Goal: Information Seeking & Learning: Learn about a topic

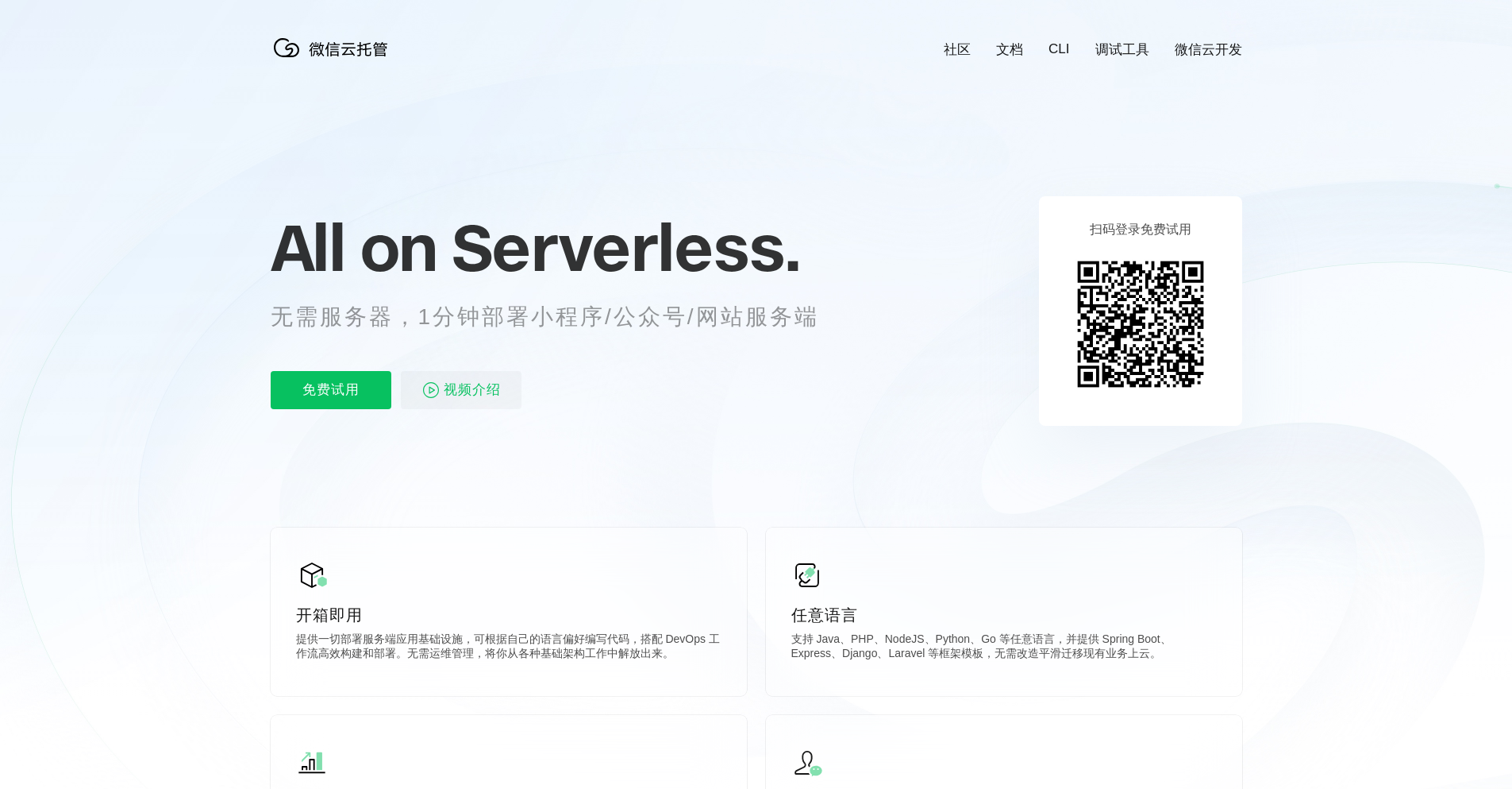
scroll to position [0, 2823]
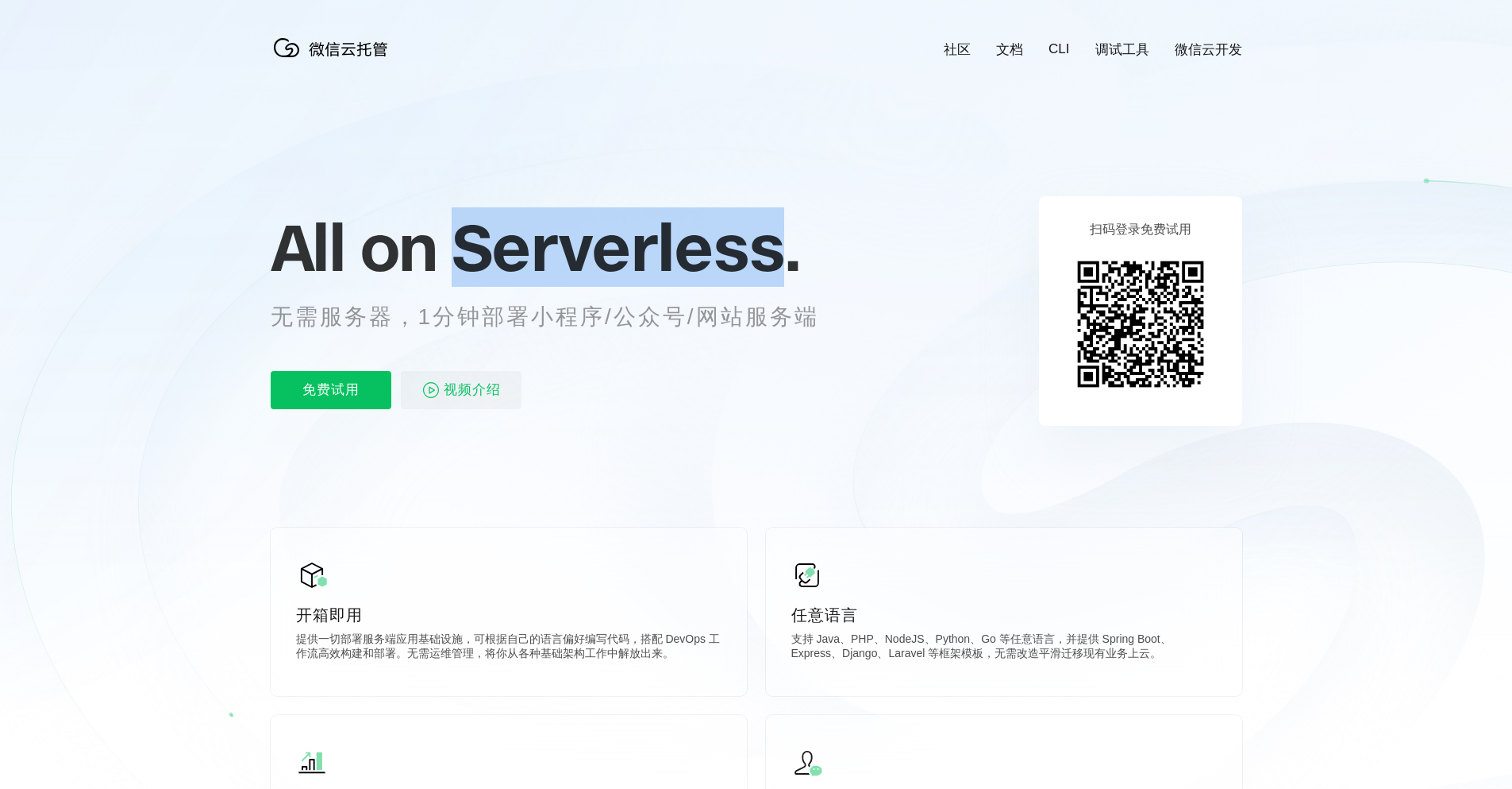
drag, startPoint x: 466, startPoint y: 252, endPoint x: 786, endPoint y: 271, distance: 320.6
click at [786, 271] on span "Serverless." at bounding box center [626, 247] width 349 height 80
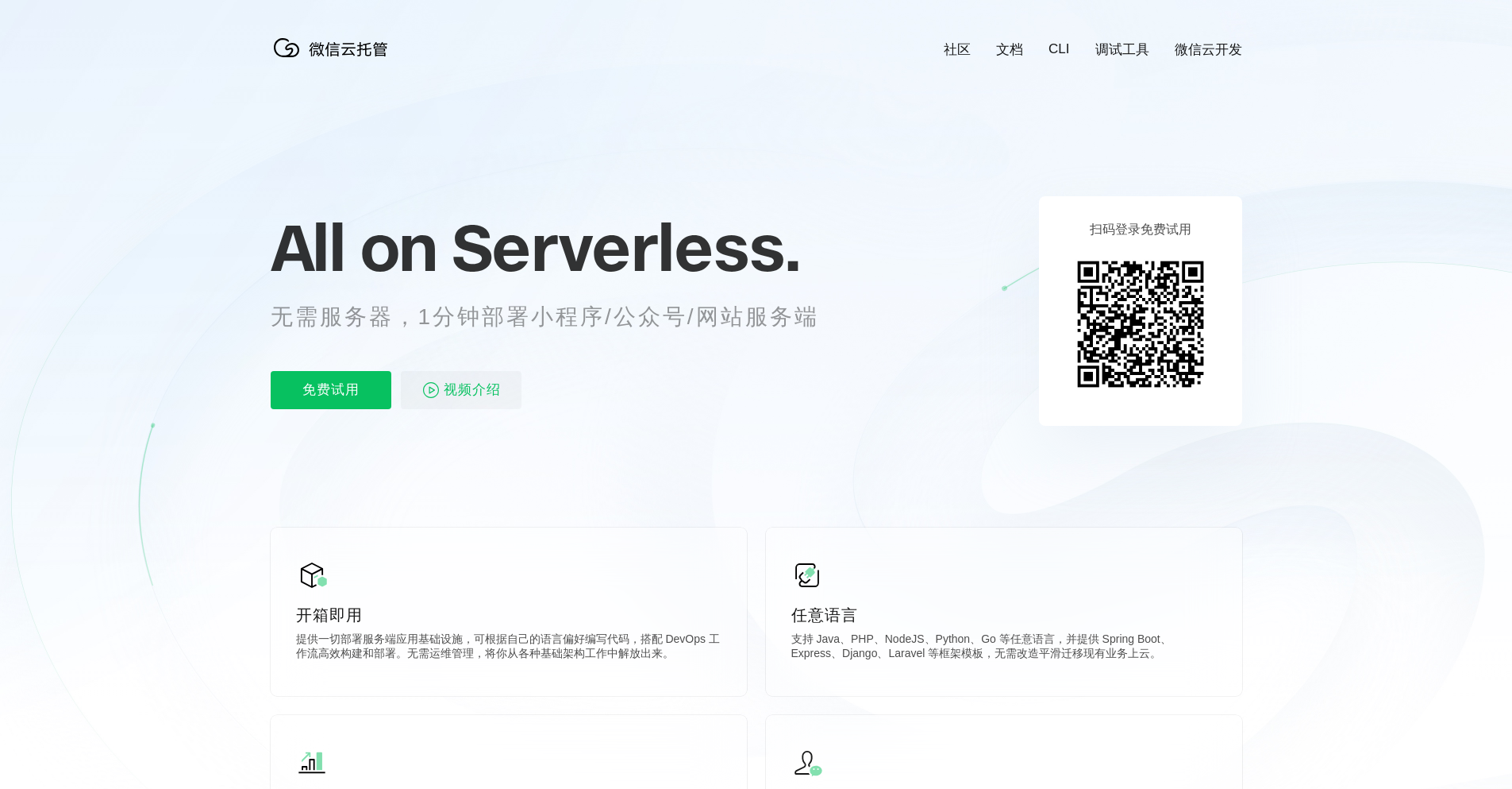
click at [743, 470] on icon at bounding box center [756, 429] width 1525 height 858
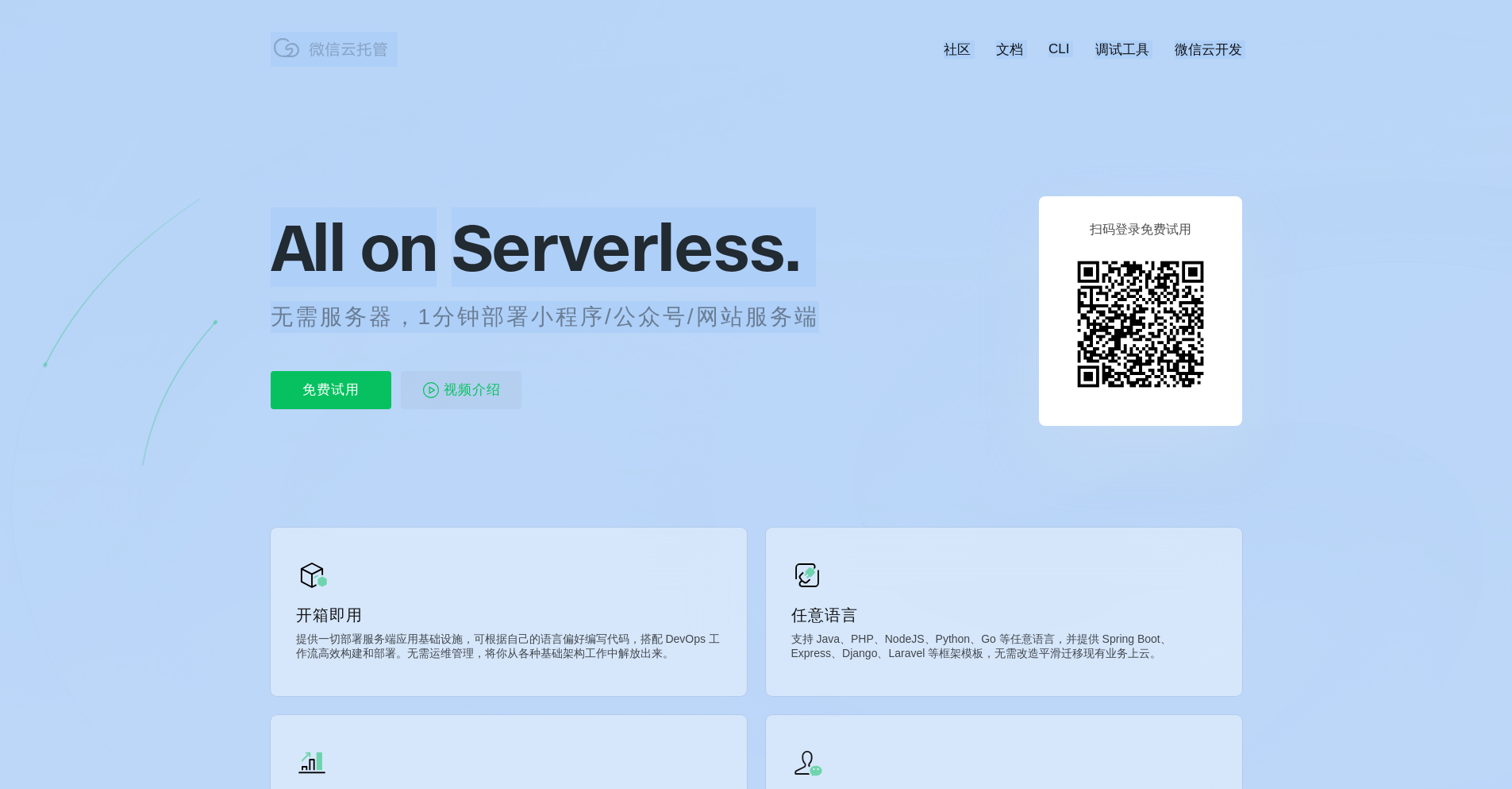
drag, startPoint x: 892, startPoint y: 308, endPoint x: 830, endPoint y: 318, distance: 62.8
click at [830, 318] on p "无需服务器，1分钟部署小程序/公众号/网站服务端" at bounding box center [559, 317] width 578 height 32
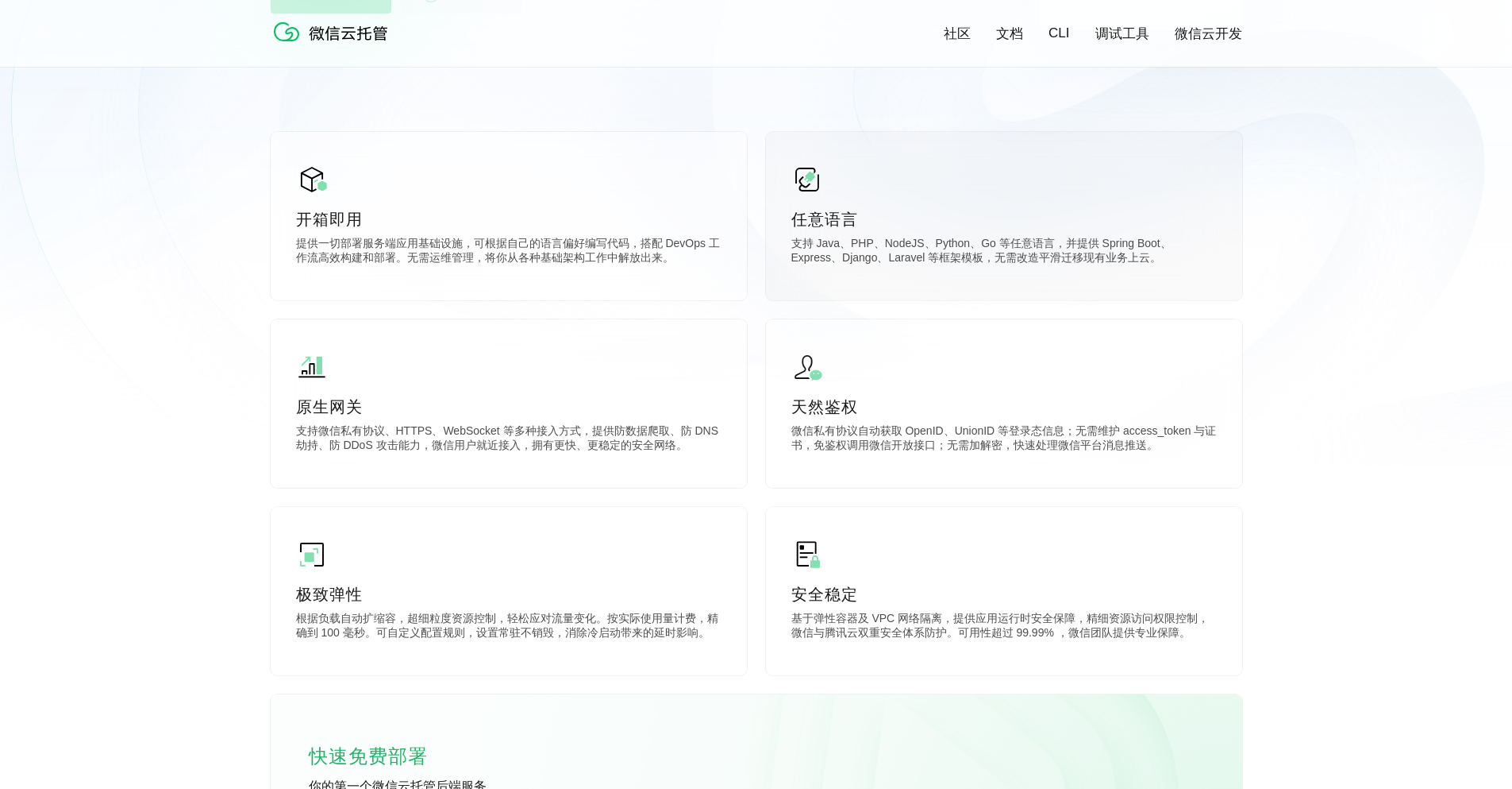
scroll to position [381, 0]
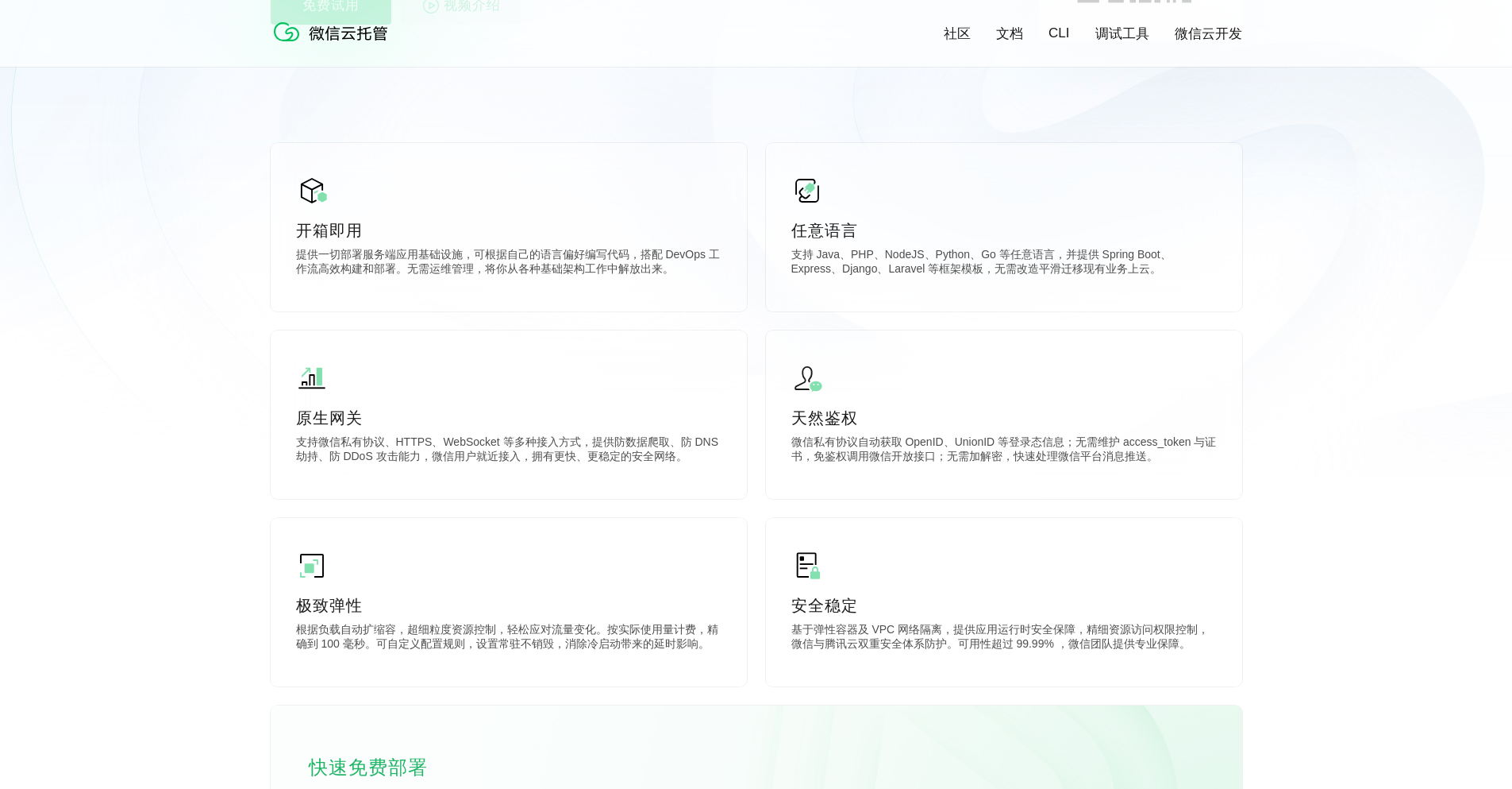
click at [1011, 34] on link "文档" at bounding box center [1010, 34] width 27 height 18
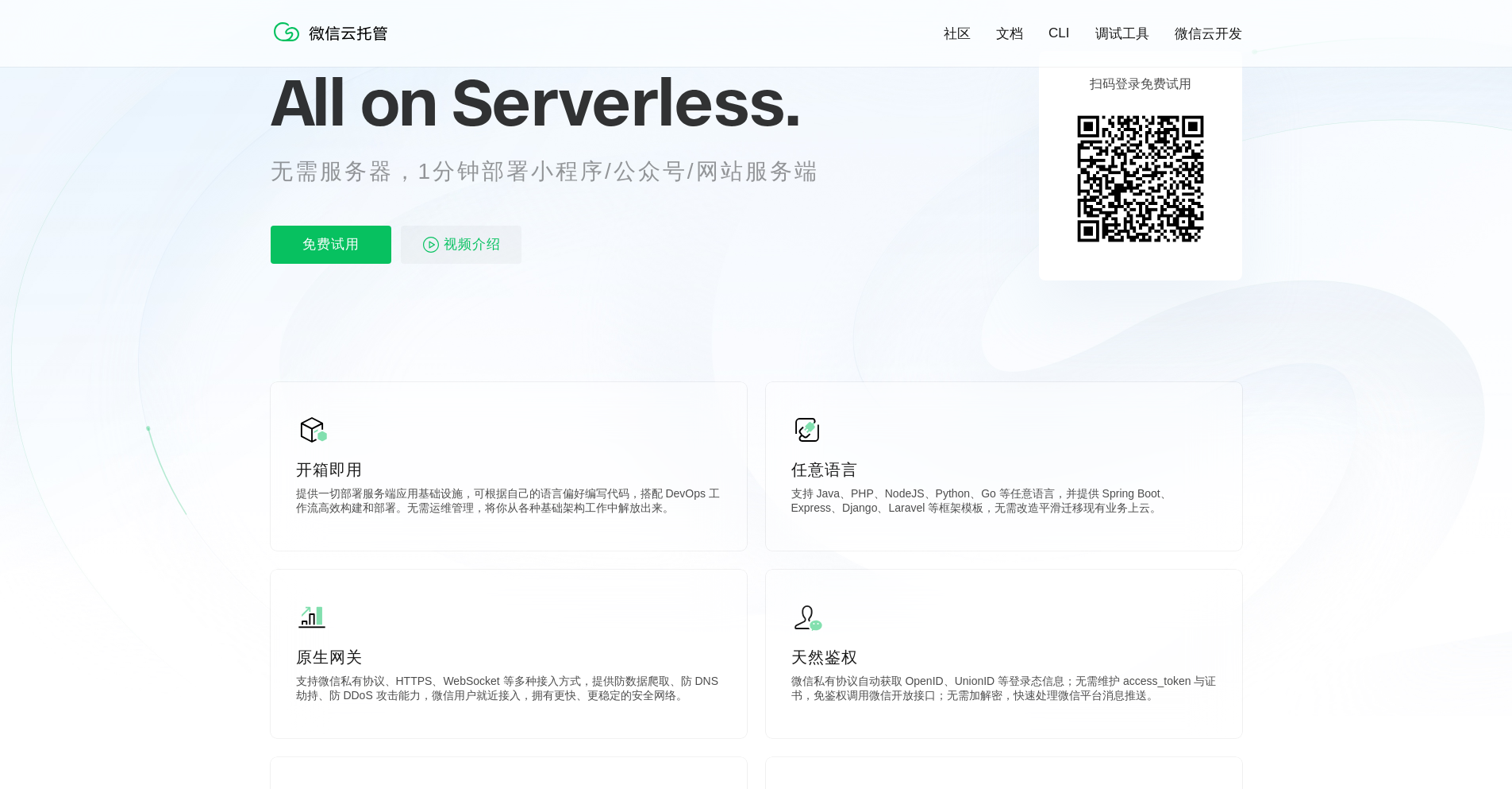
scroll to position [95, 0]
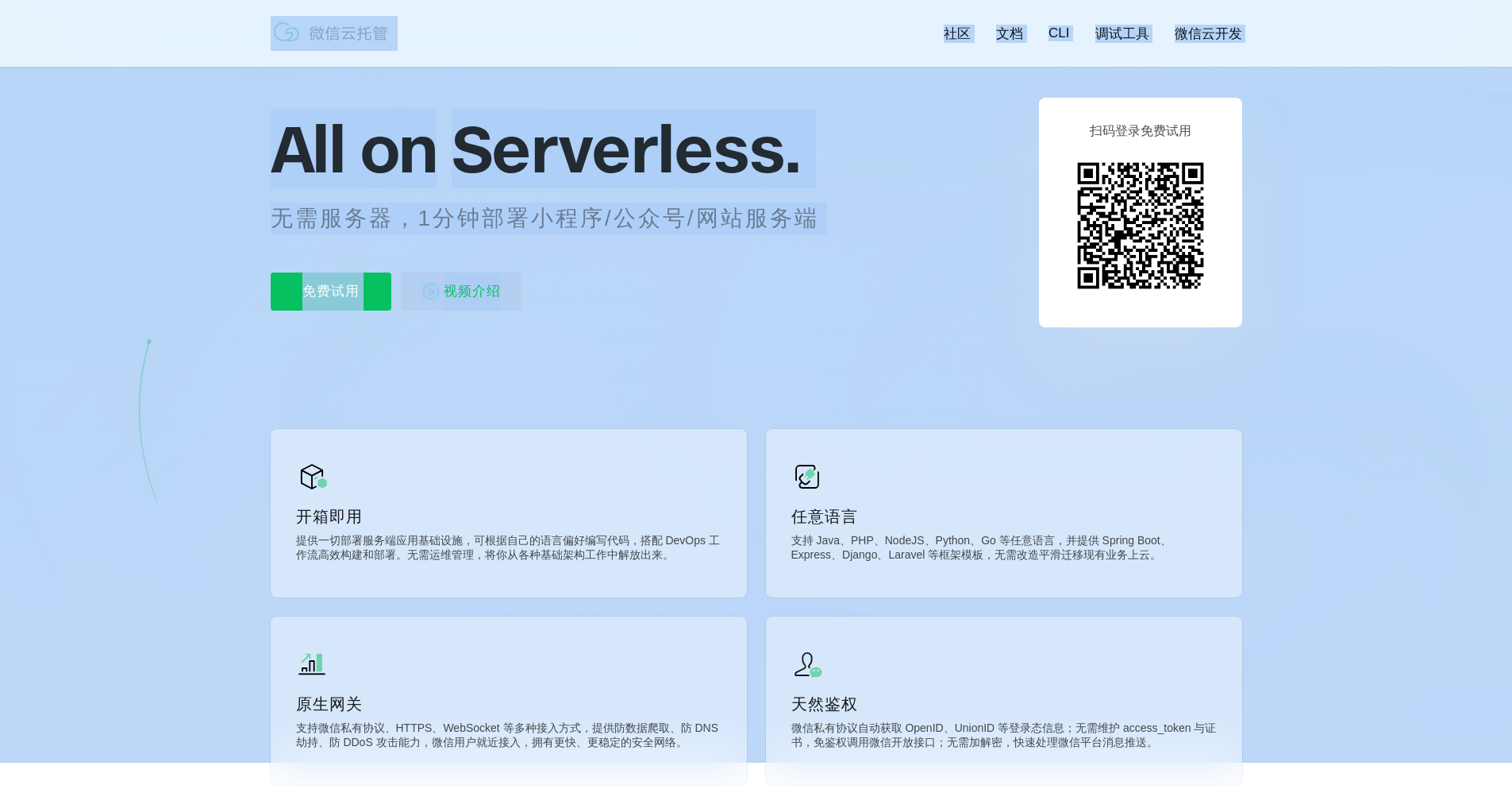
drag, startPoint x: 269, startPoint y: 166, endPoint x: 702, endPoint y: 292, distance: 451.0
click at [702, 292] on div "免费试用 视频介绍" at bounding box center [564, 291] width 587 height 38
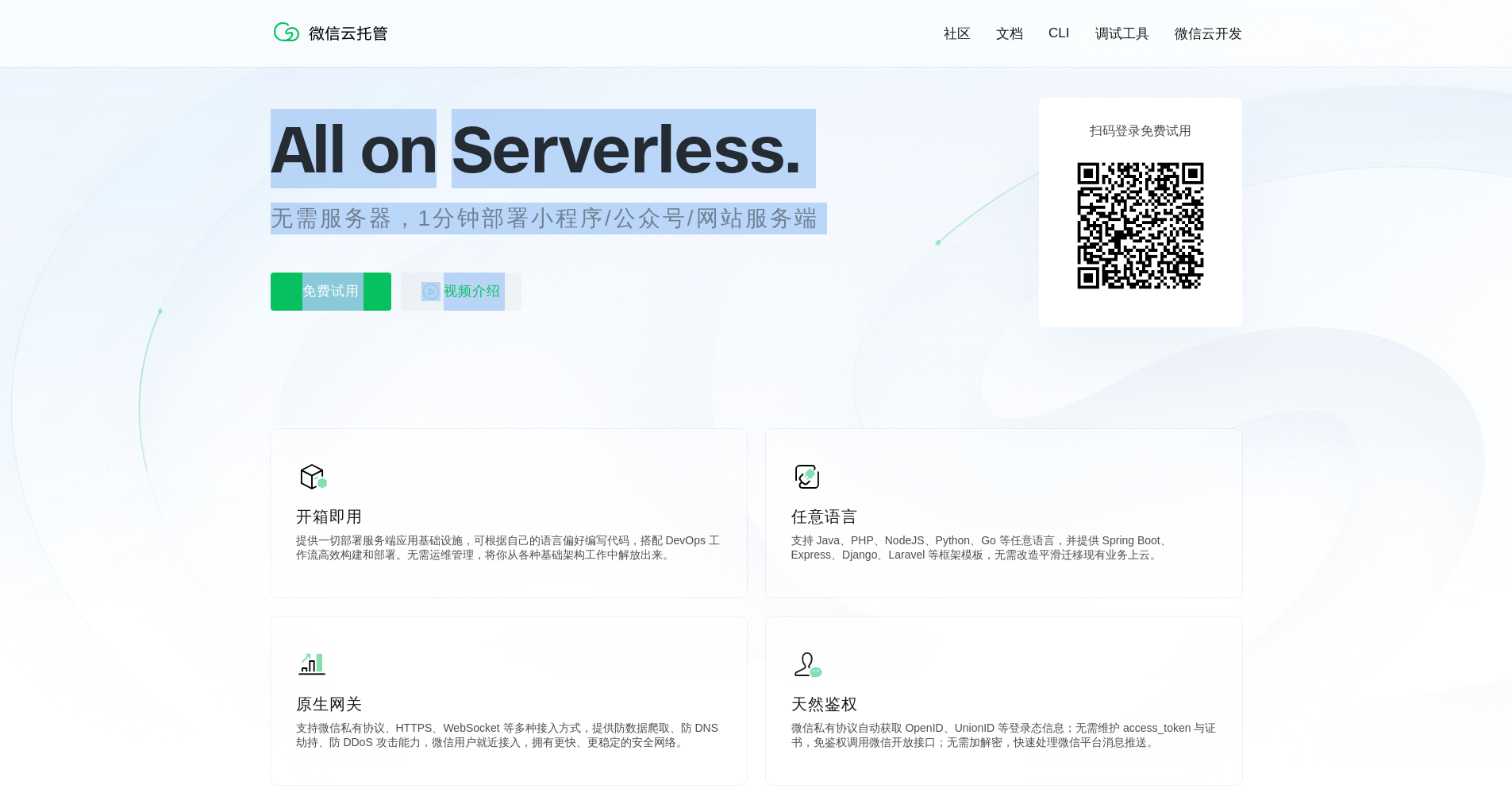
drag, startPoint x: 702, startPoint y: 292, endPoint x: 293, endPoint y: 151, distance: 432.6
click at [293, 151] on div "All on Serverless. 无需服务器，1分钟部署小程序/公众号/网站服务端 免费试用 视频介绍" at bounding box center [564, 212] width 587 height 230
click at [293, 151] on span "All on" at bounding box center [354, 148] width 166 height 80
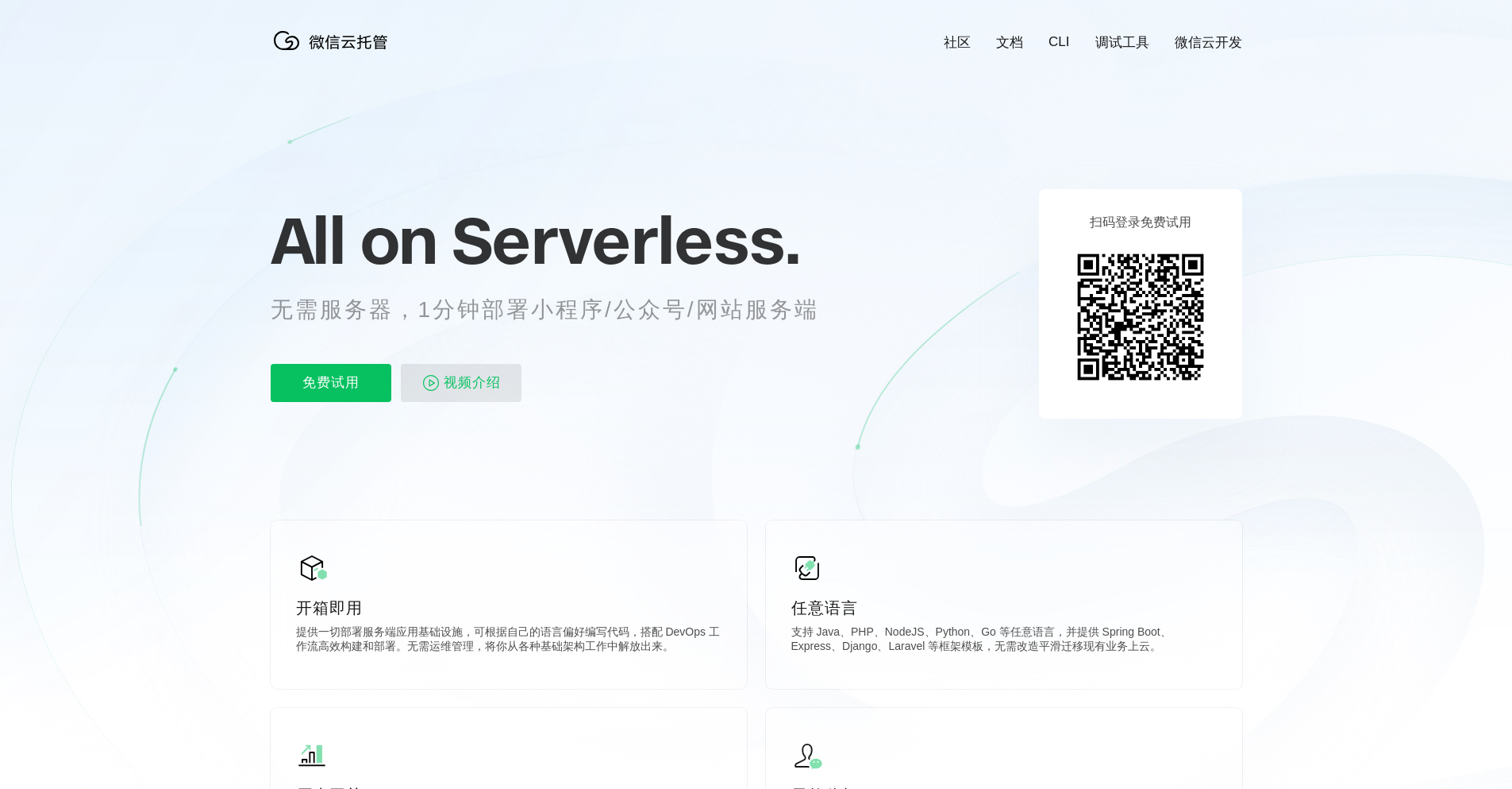
scroll to position [0, 0]
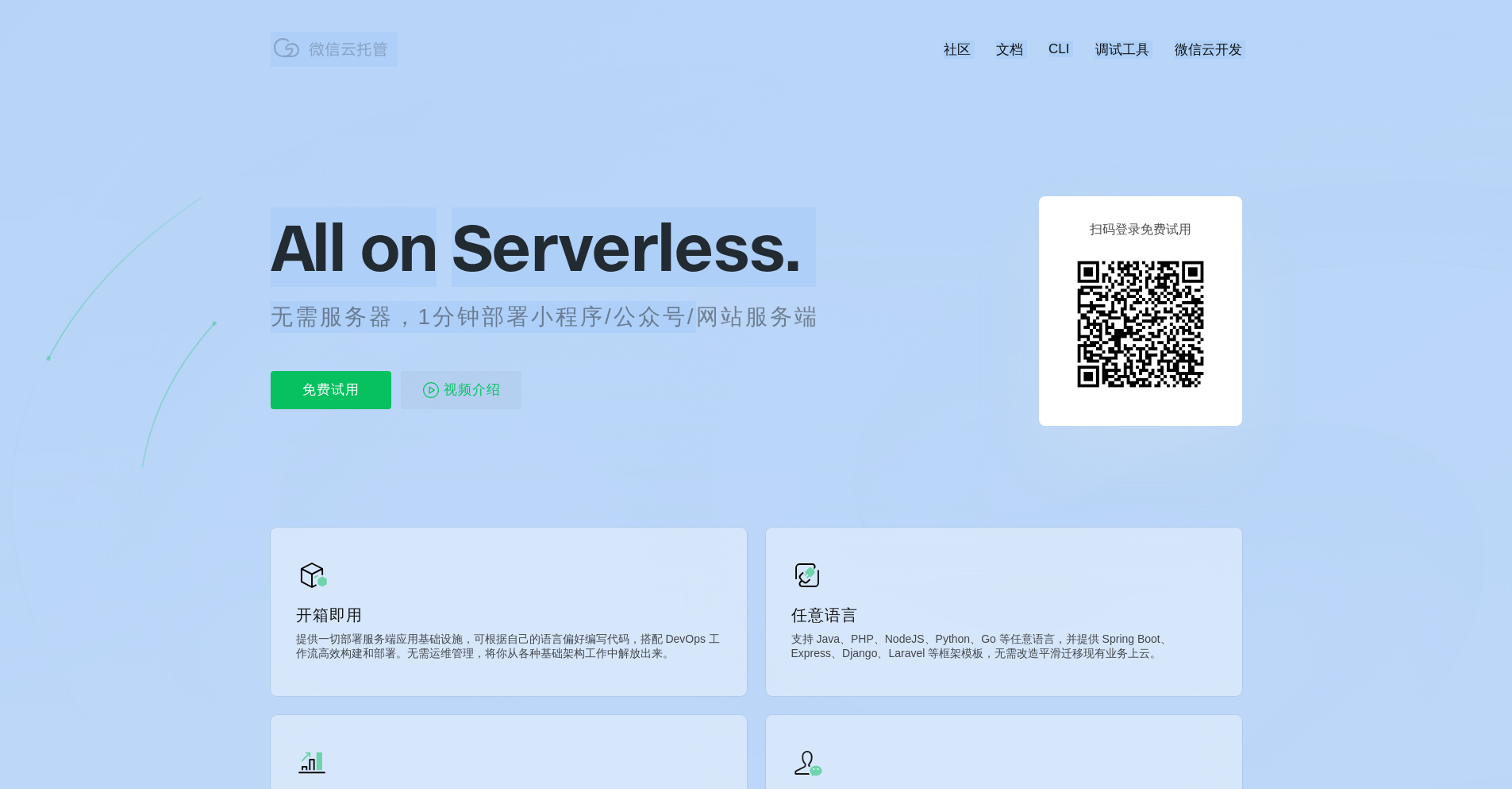
drag, startPoint x: 209, startPoint y: 63, endPoint x: 701, endPoint y: 316, distance: 553.2
click at [701, 316] on p "无需服务器，1分钟部署小程序/公众号/网站服务端" at bounding box center [559, 317] width 578 height 32
drag, startPoint x: 846, startPoint y: 266, endPoint x: 190, endPoint y: 271, distance: 656.0
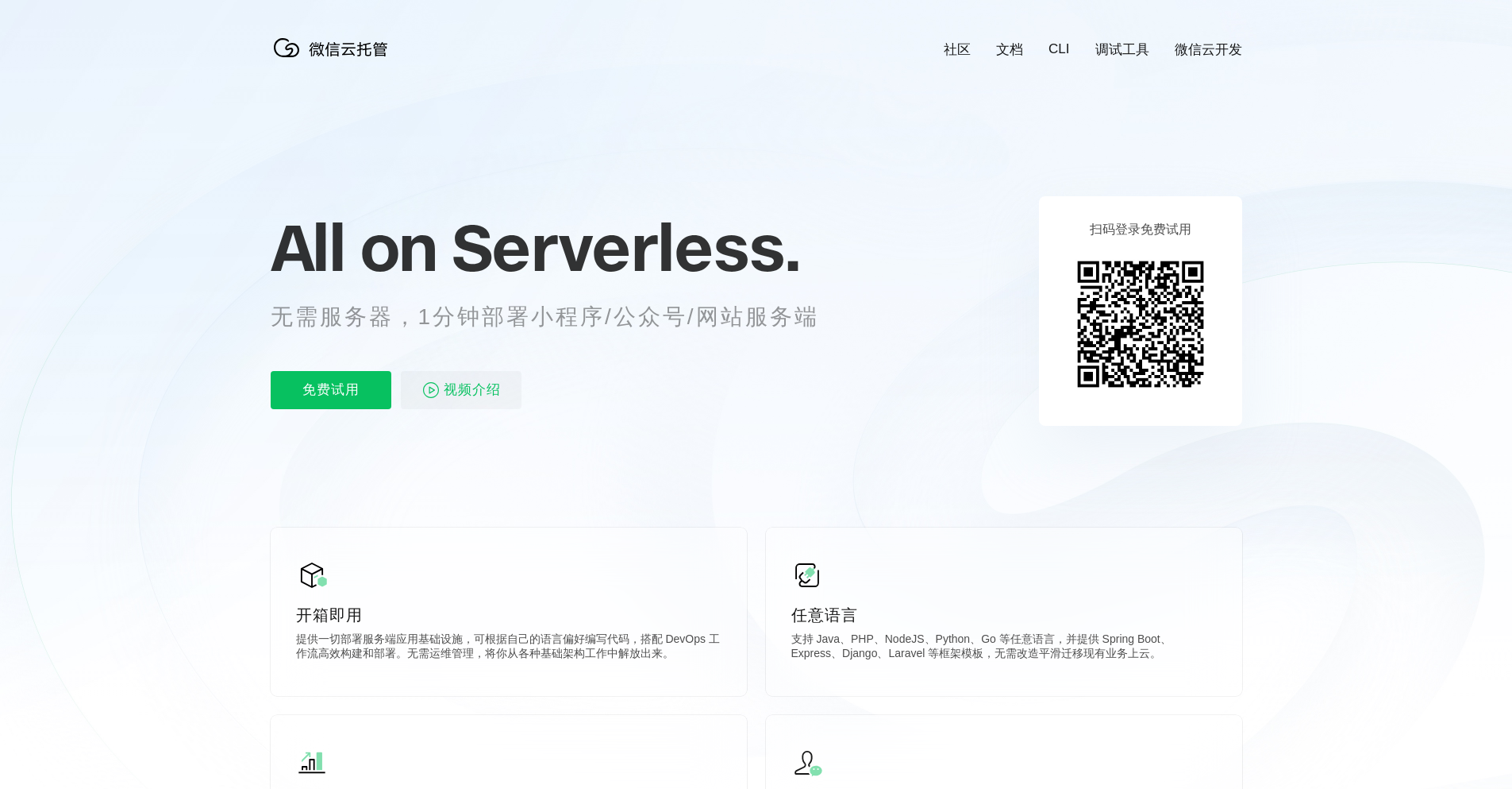
click at [190, 271] on icon at bounding box center [756, 429] width 1525 height 858
drag, startPoint x: 268, startPoint y: 253, endPoint x: 864, endPoint y: 308, distance: 598.5
click at [864, 308] on icon at bounding box center [756, 429] width 1525 height 858
click at [857, 355] on div "All on Serverless. 无需服务器，1分钟部署小程序/公众号/网站服务端 免费试用 视频介绍" at bounding box center [564, 311] width 587 height 230
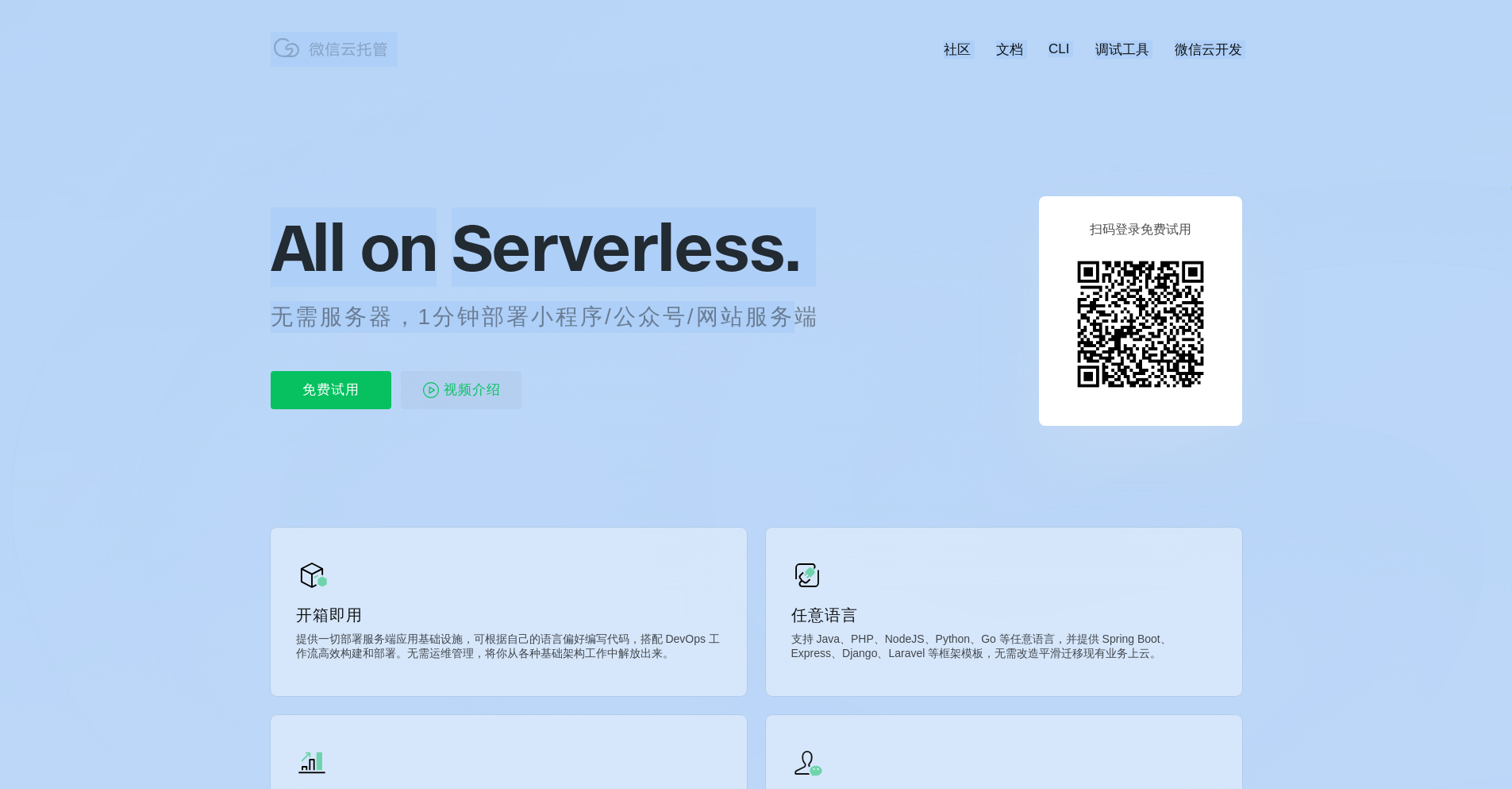
drag, startPoint x: 748, startPoint y: 303, endPoint x: 233, endPoint y: 250, distance: 517.7
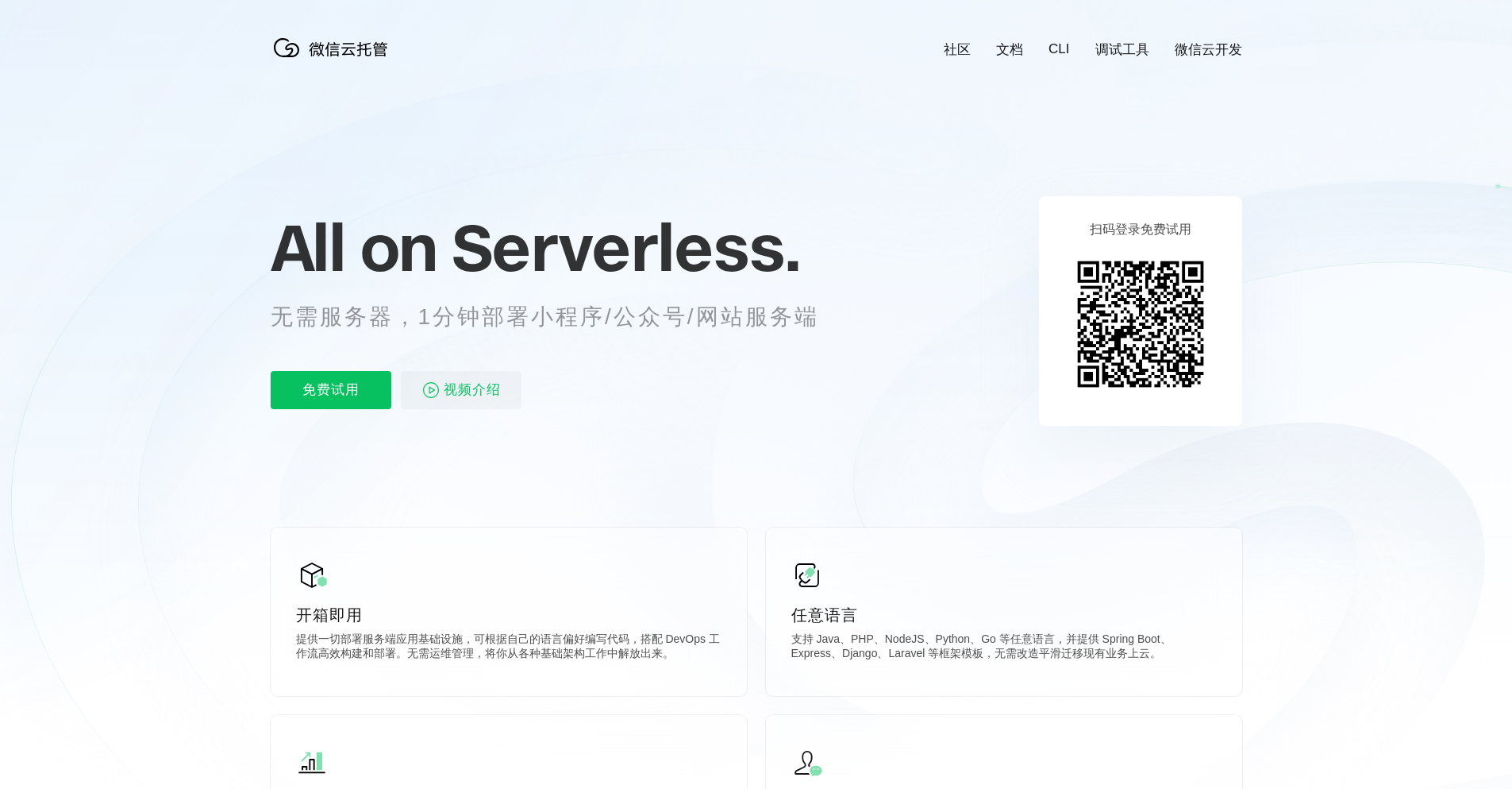
click at [233, 250] on icon at bounding box center [756, 429] width 1525 height 858
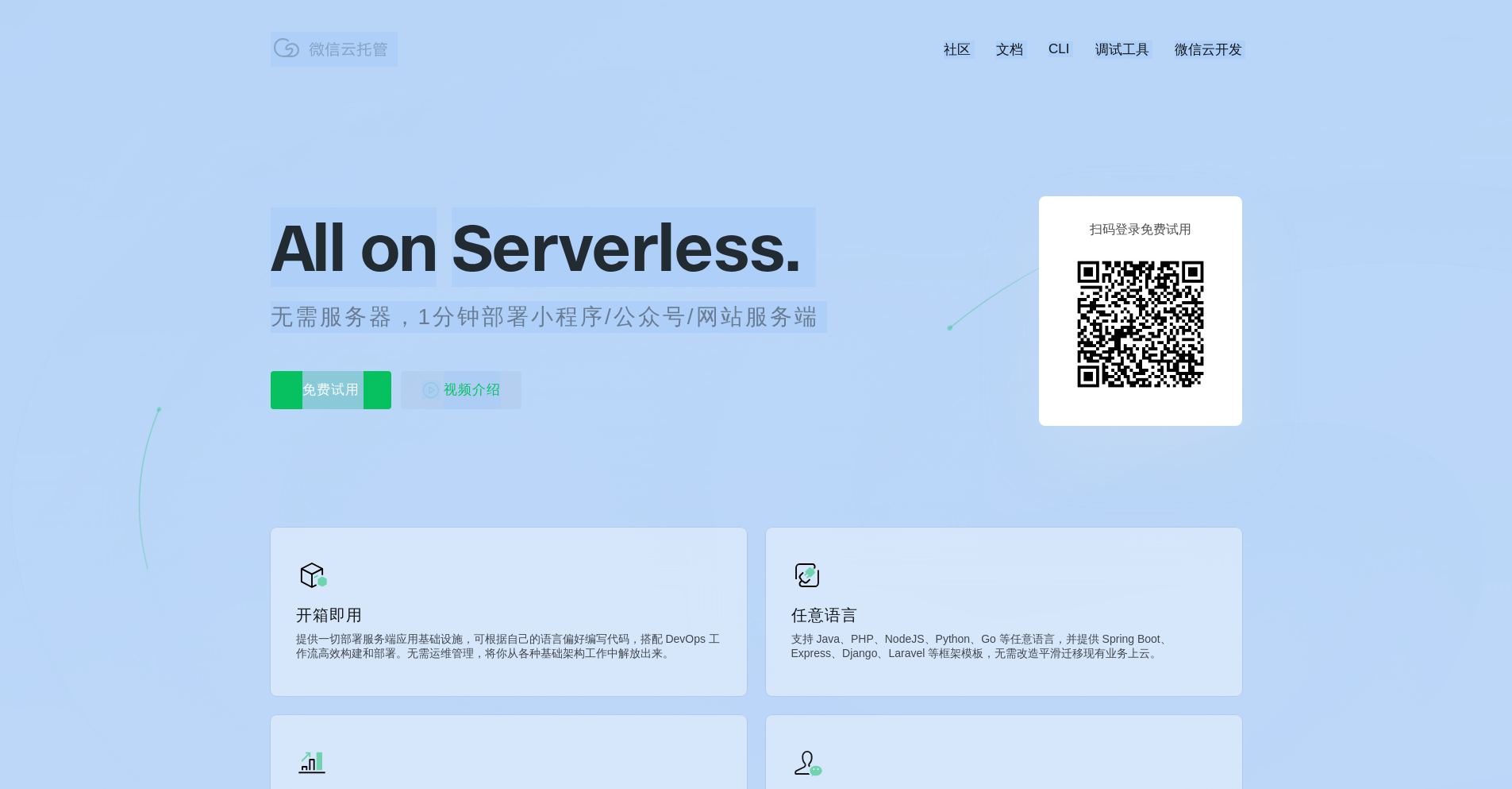
drag, startPoint x: 262, startPoint y: 245, endPoint x: 817, endPoint y: 375, distance: 570.0
click at [817, 375] on div "免费试用 视频介绍" at bounding box center [564, 389] width 587 height 38
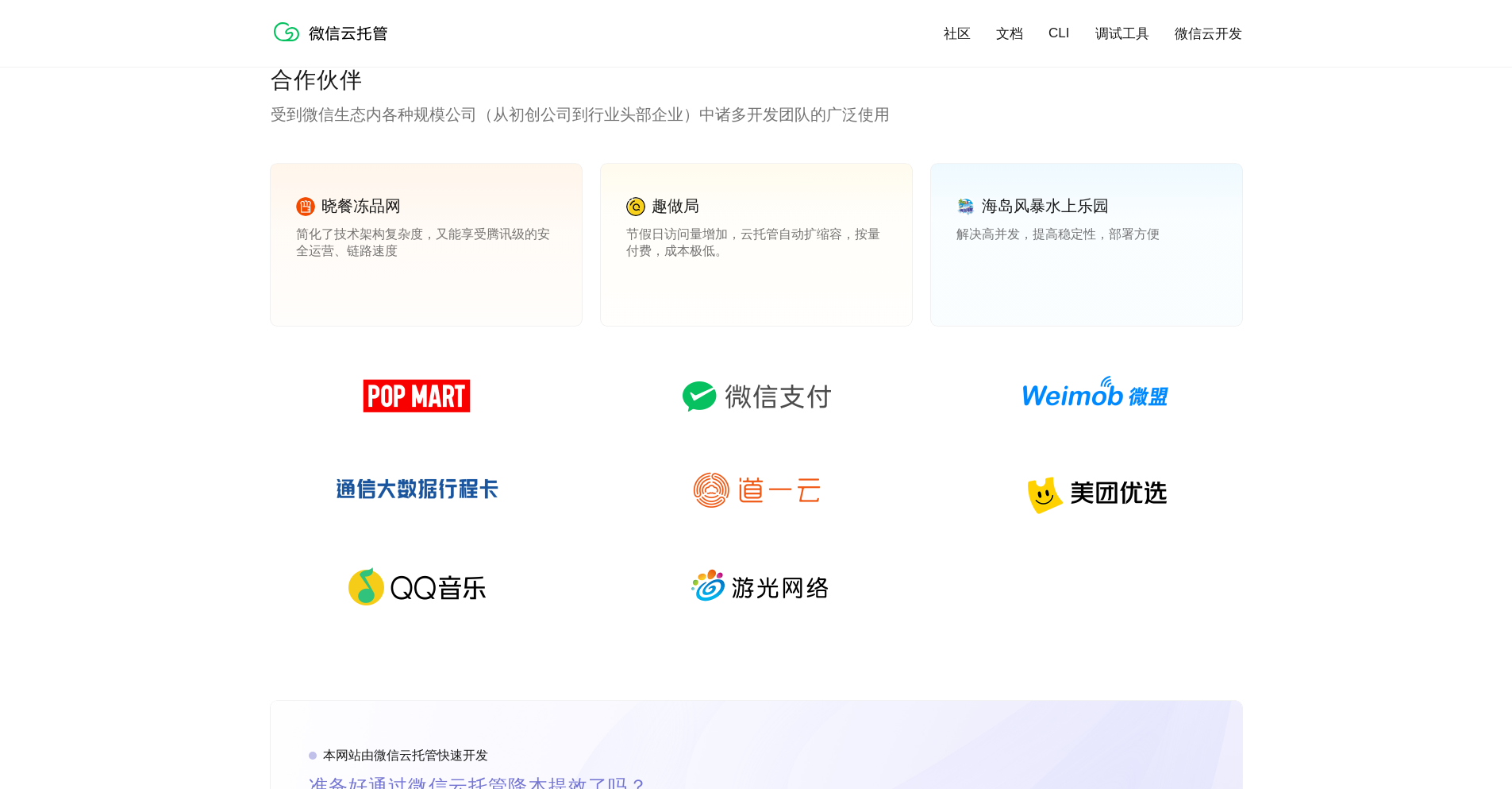
scroll to position [2287, 0]
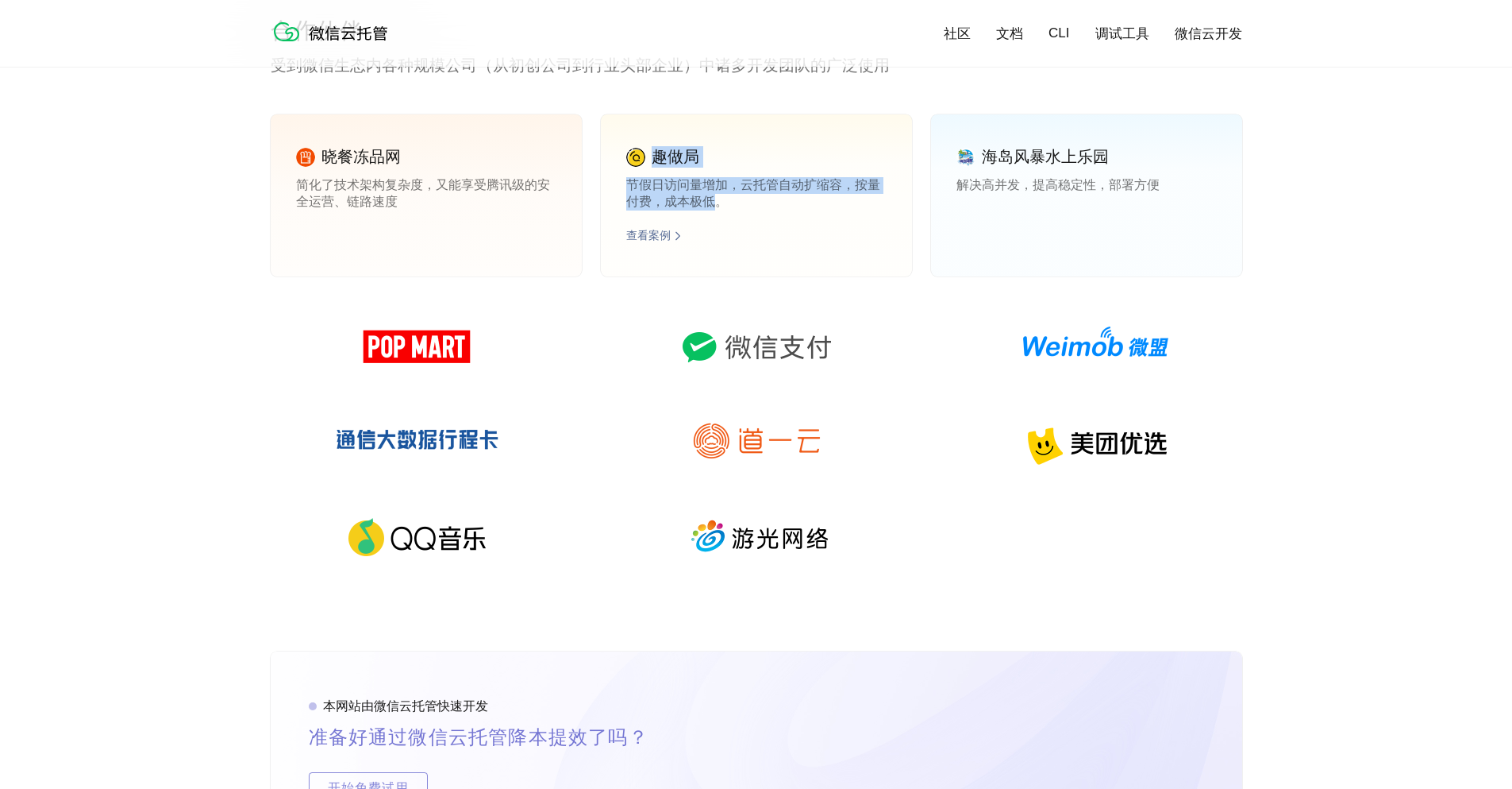
drag, startPoint x: 658, startPoint y: 160, endPoint x: 718, endPoint y: 211, distance: 78.7
click at [718, 211] on div "趣做局 节假日访问量增加，云托管自动扩缩容，按量付费，成本极低。 查看案例" at bounding box center [756, 195] width 311 height 162
click at [718, 209] on p "节假日访问量增加，云托管自动扩缩容，按量付费，成本极低。" at bounding box center [757, 193] width 260 height 32
drag, startPoint x: 718, startPoint y: 211, endPoint x: 643, endPoint y: 134, distance: 107.5
click at [643, 134] on div "趣做局 节假日访问量增加，云托管自动扩缩容，按量付费，成本极低。 查看案例" at bounding box center [756, 195] width 311 height 162
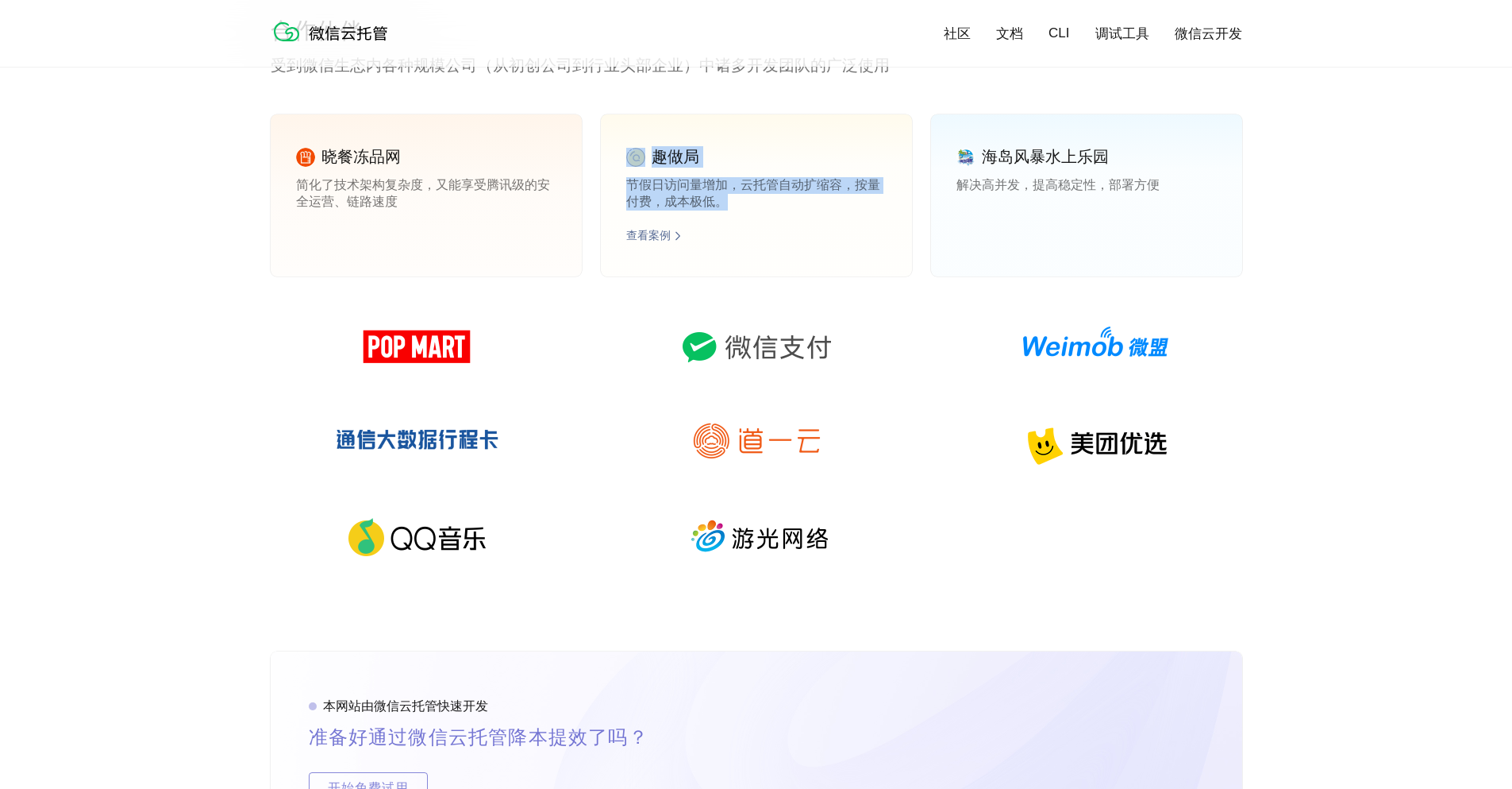
click at [643, 134] on div "趣做局 节假日访问量增加，云托管自动扩缩容，按量付费，成本极低。 查看案例" at bounding box center [756, 195] width 311 height 162
drag, startPoint x: 643, startPoint y: 134, endPoint x: 1077, endPoint y: 210, distance: 440.6
click at [1077, 210] on div "晓餐冻品网 简化了技术架构复杂度，又能享受腾讯级的安全运营、链路速度 查看案例 趣做局 节假日访问量增加，云托管自动扩缩容，按量付费，成本极低。 查看案例 海…" at bounding box center [756, 211] width 972 height 194
click at [1077, 209] on p "解决高并发，提高稳定性，部署方便" at bounding box center [1087, 193] width 260 height 32
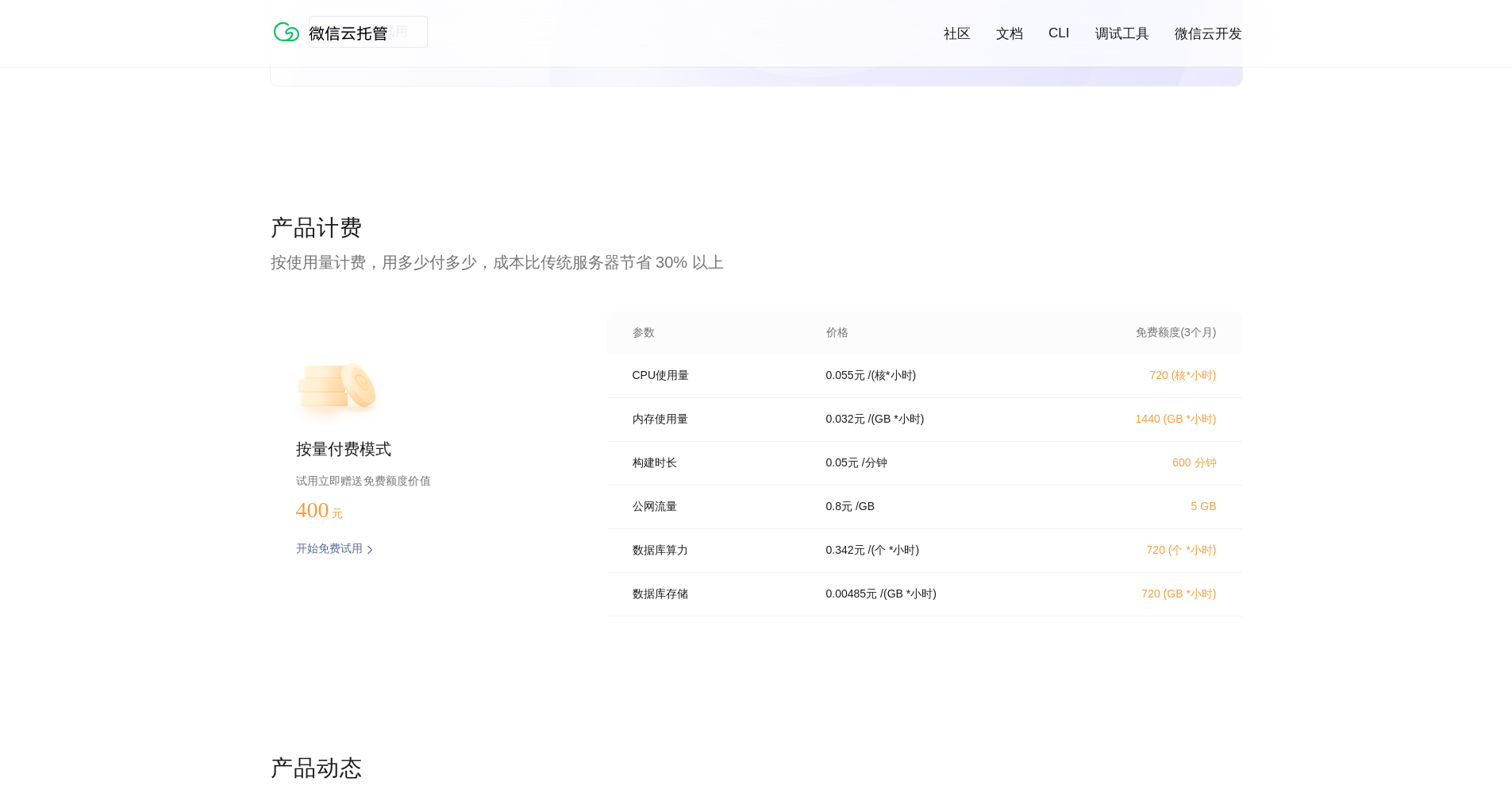
scroll to position [3049, 0]
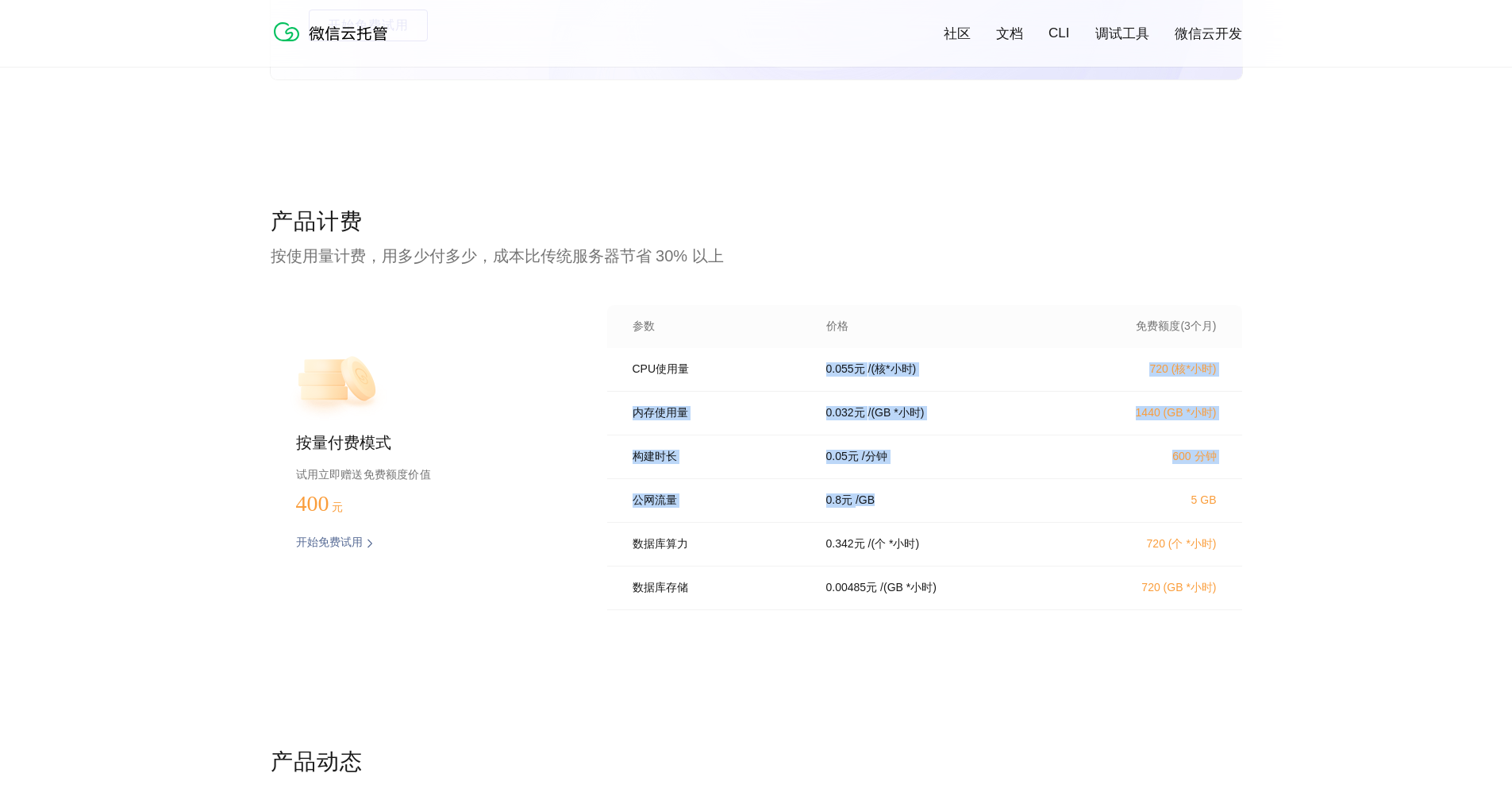
drag, startPoint x: 789, startPoint y: 366, endPoint x: 930, endPoint y: 510, distance: 201.5
click at [930, 510] on div "CPU使用量 0.055 元 / (核*小时) 720 (核*小时) 内存使用量 0.032 元 / (GB *小时) 1440 (GB *小时) 构建时长 …" at bounding box center [925, 483] width 635 height 271
click at [930, 508] on div "0.8 元 / [GEOGRAPHIC_DATA]" at bounding box center [941, 500] width 267 height 14
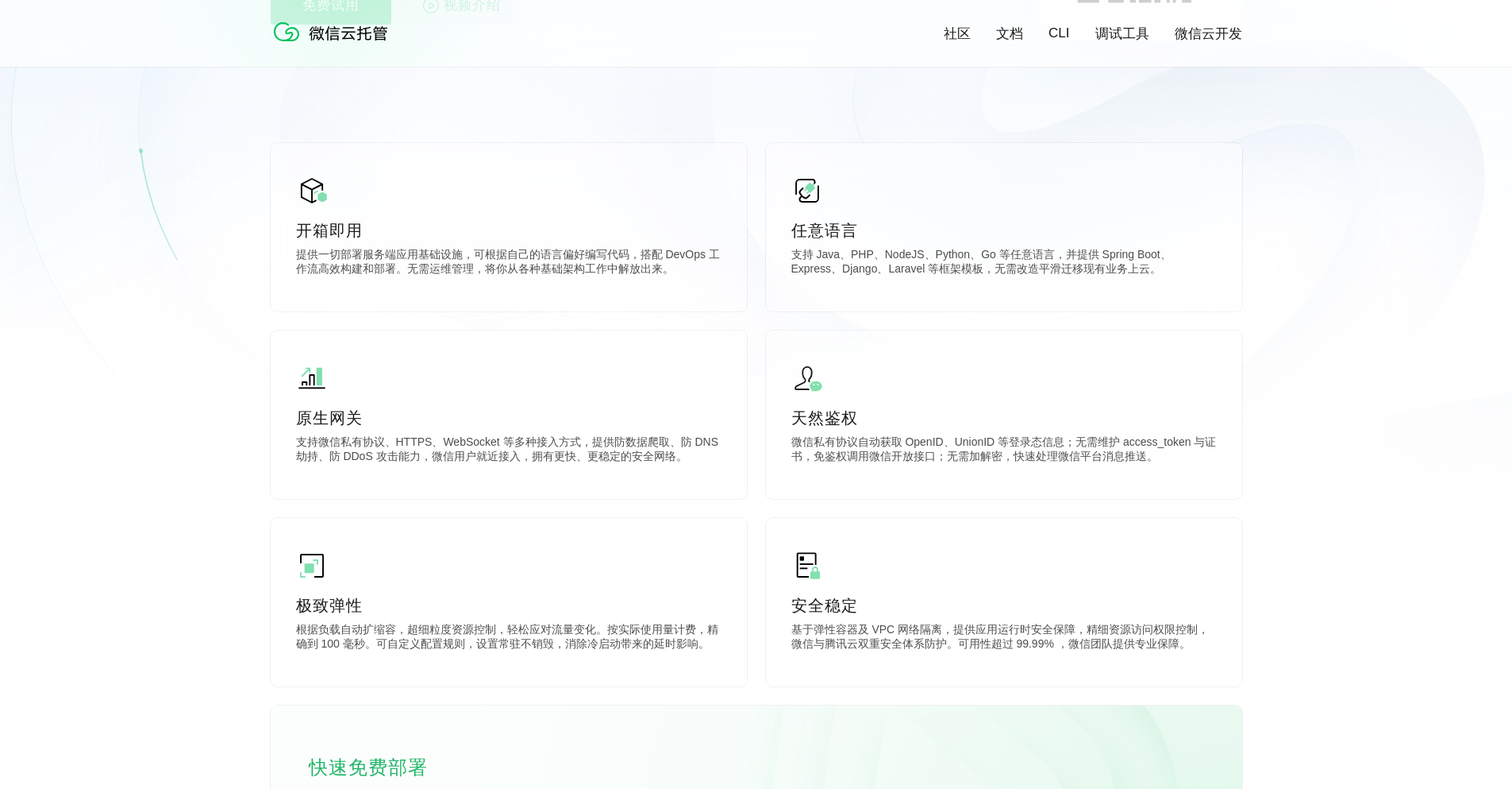
scroll to position [0, 0]
